Goal: Task Accomplishment & Management: Use online tool/utility

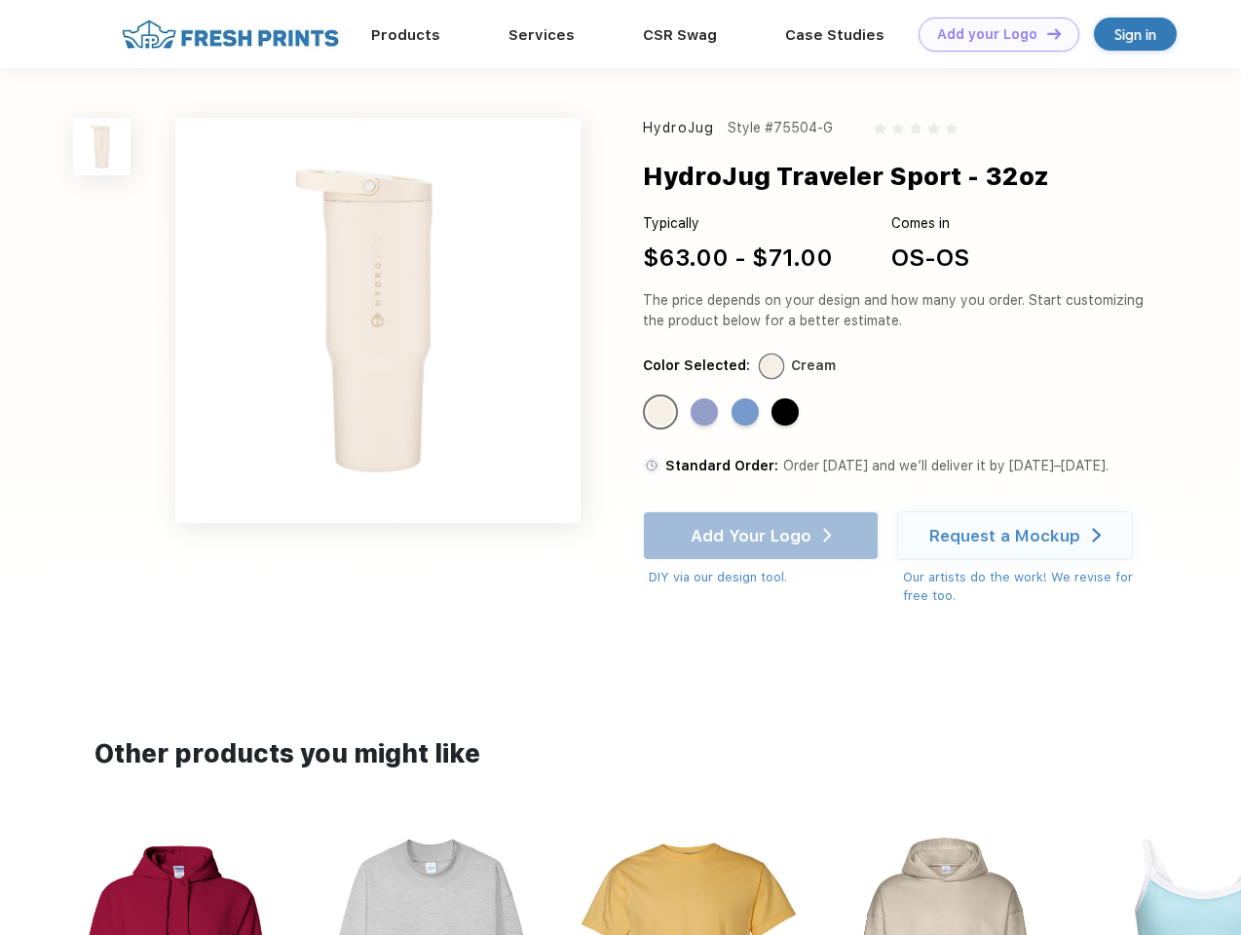
click at [991, 34] on link "Add your Logo Design Tool" at bounding box center [998, 35] width 161 height 34
click at [0, 0] on div "Design Tool" at bounding box center [0, 0] width 0 height 0
click at [1045, 33] on link "Add your Logo Design Tool" at bounding box center [998, 35] width 161 height 34
click at [102, 146] on img at bounding box center [101, 146] width 57 height 57
click at [662, 413] on div "Standard Color" at bounding box center [660, 411] width 27 height 27
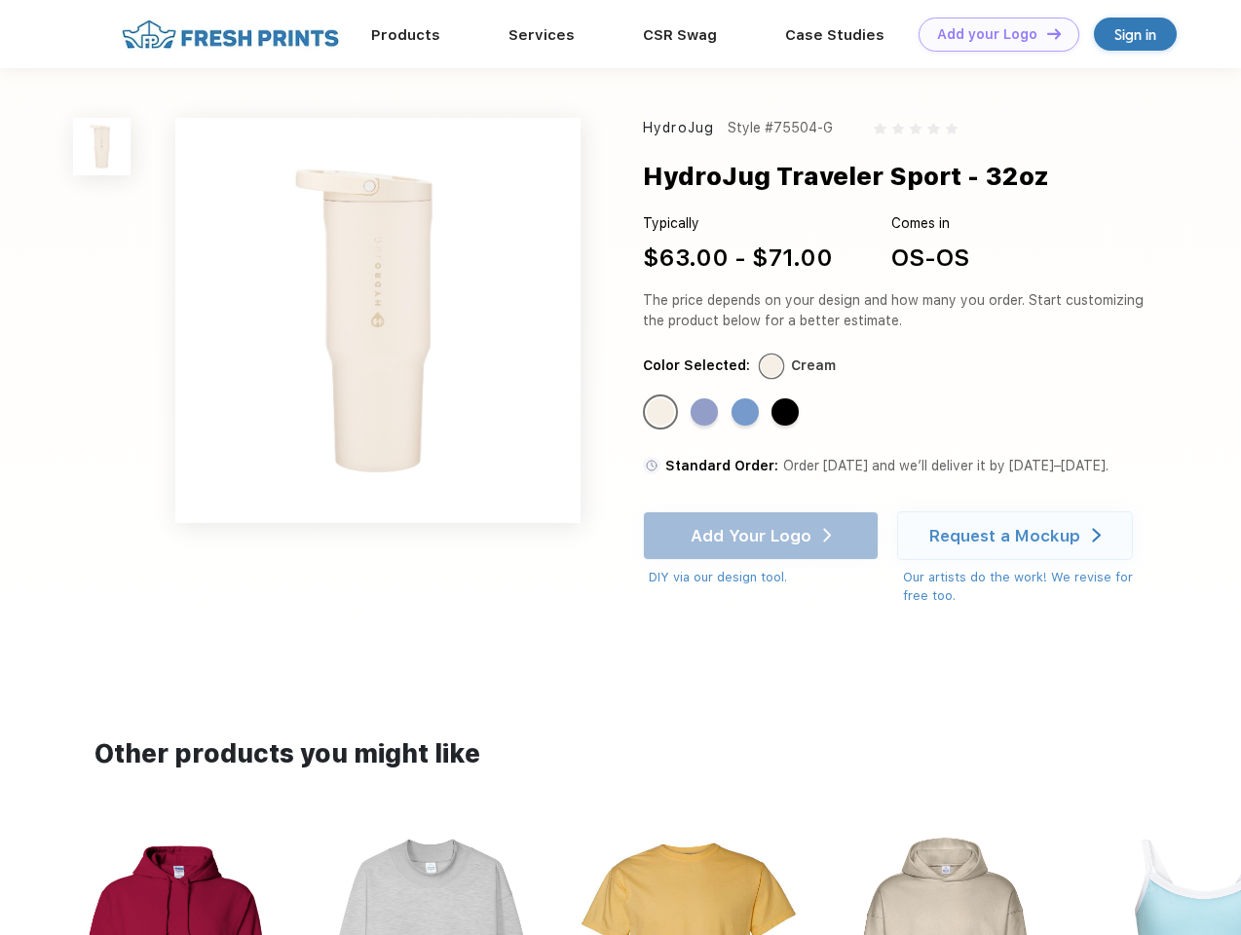
click at [706, 413] on div "Standard Color" at bounding box center [703, 411] width 27 height 27
click at [747, 413] on div "Standard Color" at bounding box center [744, 411] width 27 height 27
click at [787, 413] on div "Standard Color" at bounding box center [784, 411] width 27 height 27
click at [762, 536] on div "Add Your Logo DIY via our design tool. Ah shoot! This product isn't up in our d…" at bounding box center [761, 549] width 236 height 76
click at [1018, 536] on div "Request a Mockup" at bounding box center [1004, 535] width 151 height 19
